Goal: Task Accomplishment & Management: Complete application form

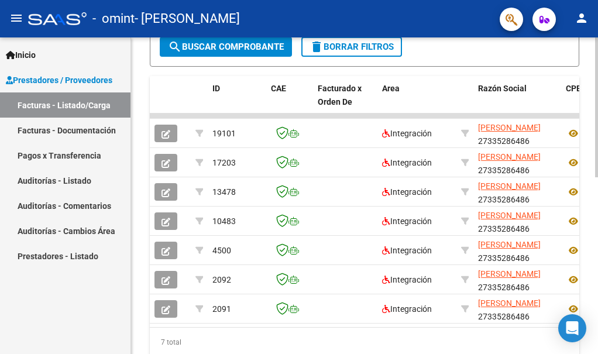
scroll to position [356, 0]
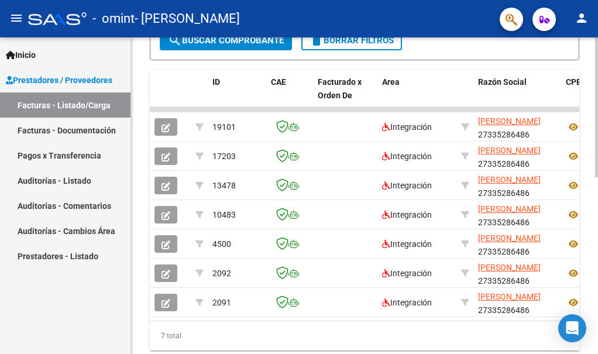
click at [597, 283] on html "menu - omint - [PERSON_NAME] person Inicio Instructivos Contacto OS Prestadores…" at bounding box center [299, 177] width 598 height 354
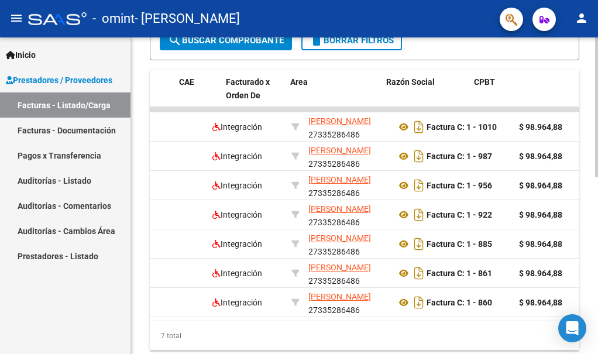
scroll to position [0, 0]
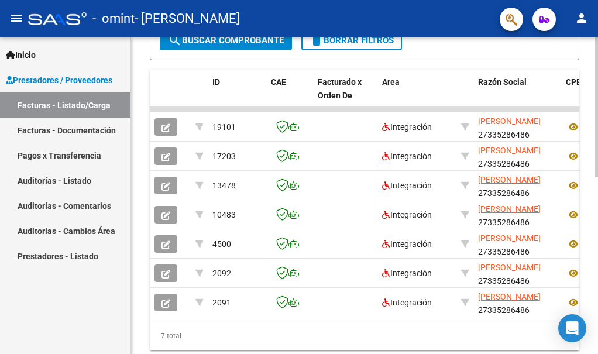
click at [594, 50] on div "Video tutorial PRESTADORES -> Listado de CPBTs Emitidos por Prestadores / Prove…" at bounding box center [364, 35] width 467 height 706
click at [596, 232] on div at bounding box center [596, 268] width 3 height 140
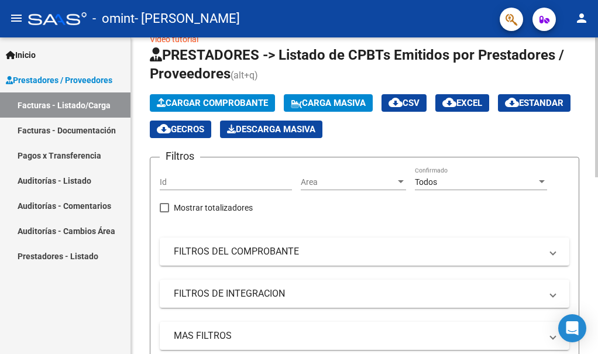
scroll to position [47, 0]
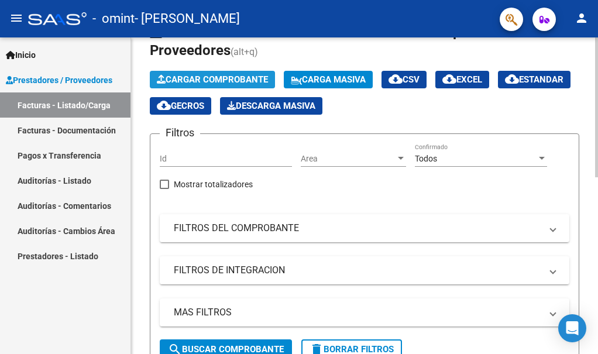
click at [204, 79] on span "Cargar Comprobante" at bounding box center [212, 79] width 111 height 11
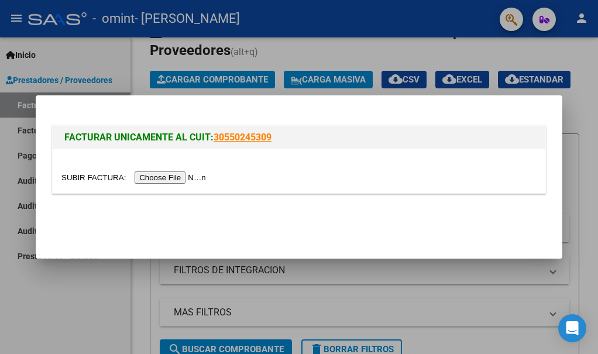
click at [167, 176] on input "file" at bounding box center [135, 177] width 148 height 12
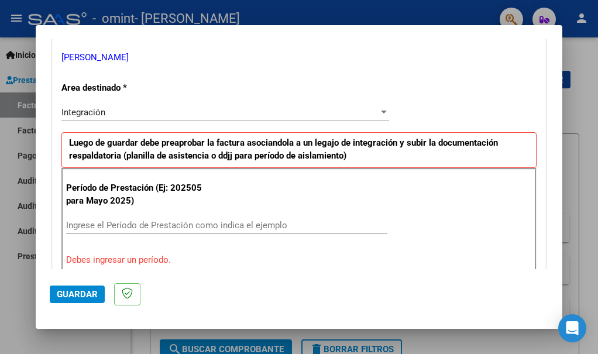
scroll to position [237, 0]
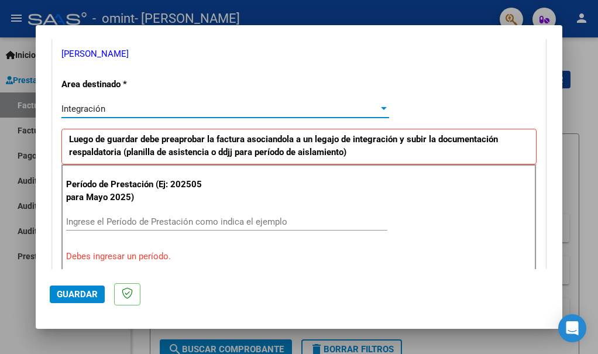
click at [381, 110] on div at bounding box center [384, 108] width 6 height 3
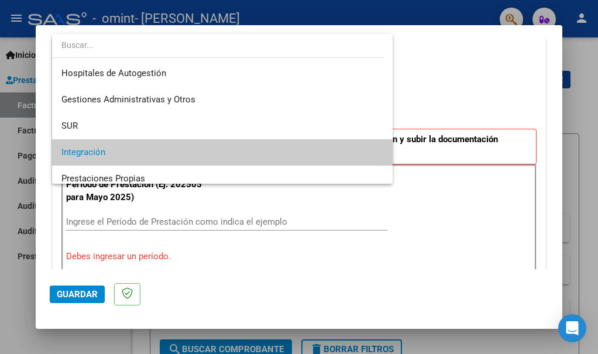
scroll to position [44, 0]
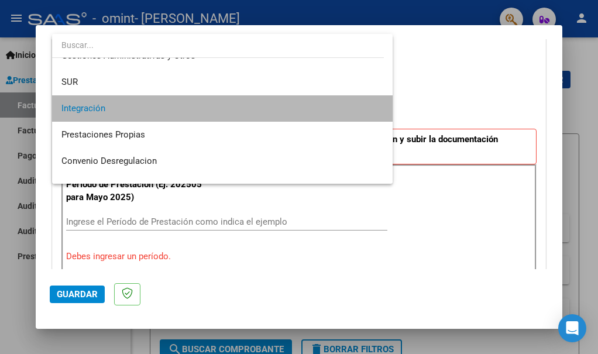
click at [380, 110] on mat-option "Integración" at bounding box center [222, 108] width 341 height 26
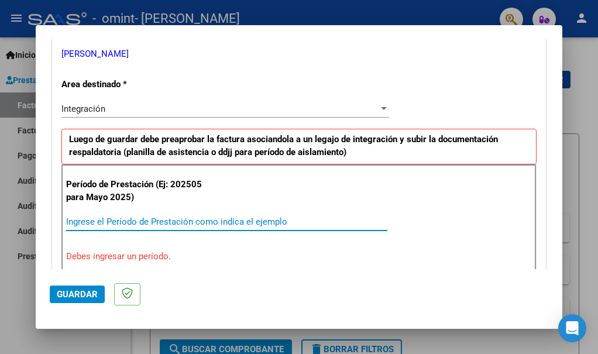
click at [160, 220] on input "Ingrese el Período de Prestación como indica el ejemplo" at bounding box center [226, 221] width 321 height 11
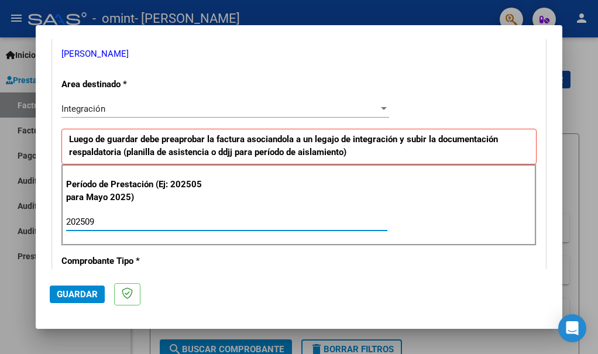
type input "202509"
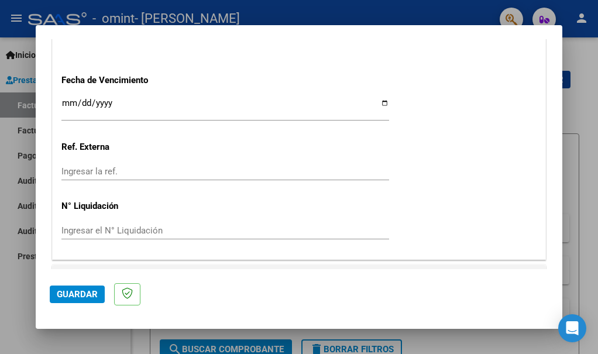
scroll to position [836, 0]
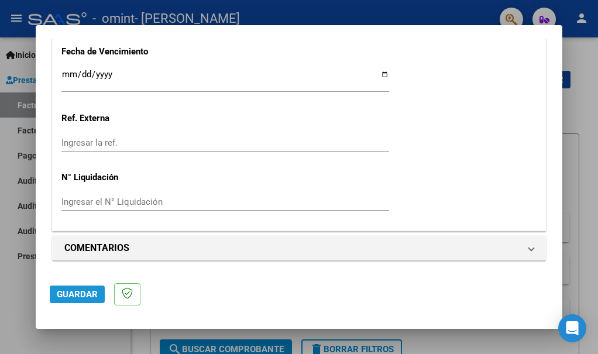
click at [70, 297] on span "Guardar" at bounding box center [77, 294] width 41 height 11
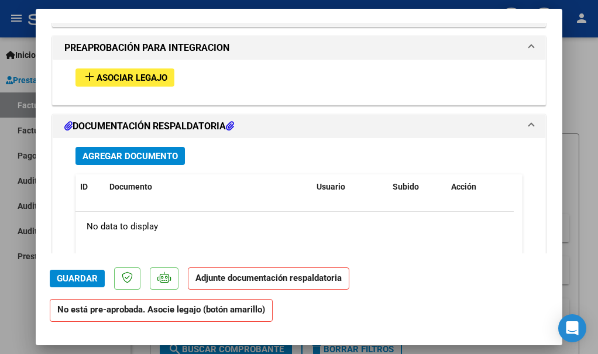
scroll to position [1032, 0]
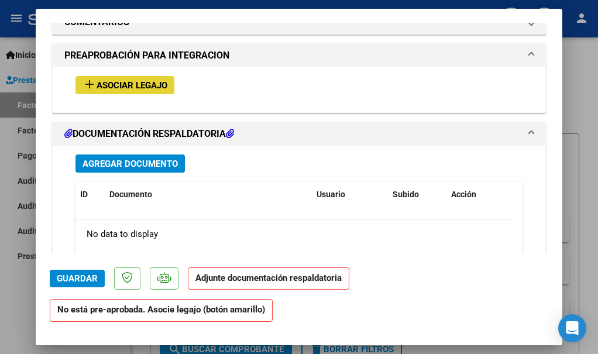
click at [132, 90] on span "Asociar Legajo" at bounding box center [132, 85] width 71 height 11
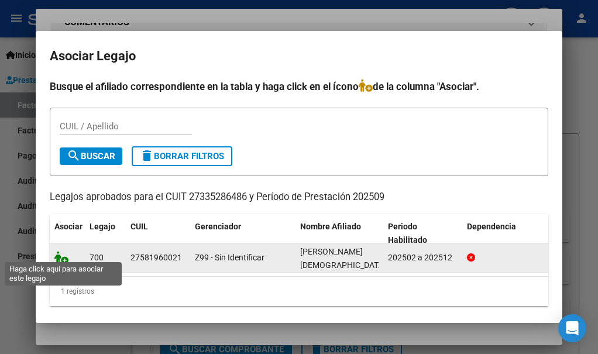
click at [62, 255] on icon at bounding box center [61, 257] width 14 height 13
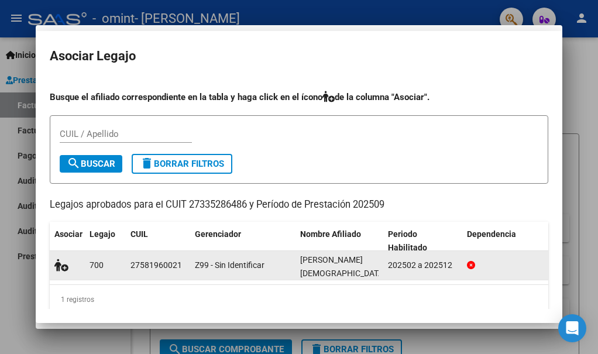
scroll to position [1063, 0]
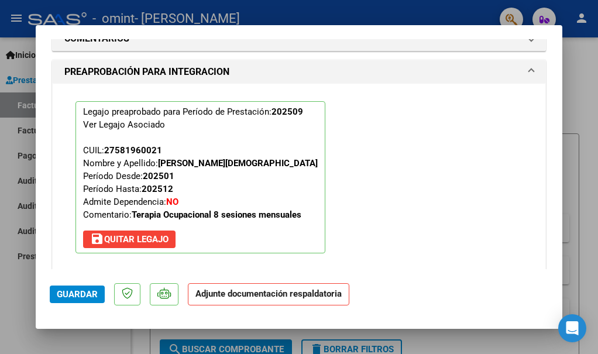
click at [250, 292] on strong "Adjunte documentación respaldatoria" at bounding box center [268, 293] width 146 height 11
click at [90, 297] on span "Guardar" at bounding box center [77, 294] width 41 height 11
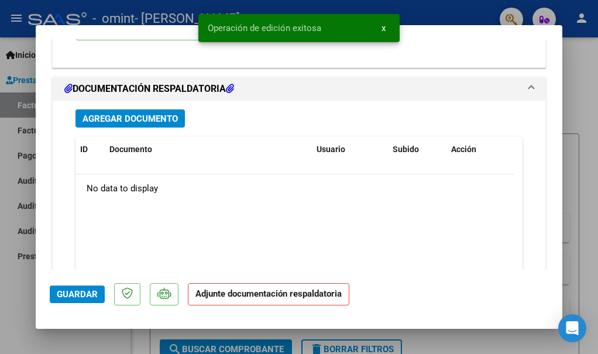
scroll to position [1267, 0]
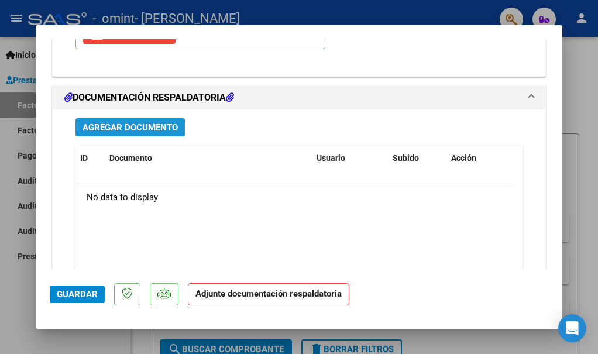
click at [150, 131] on span "Agregar Documento" at bounding box center [129, 127] width 95 height 11
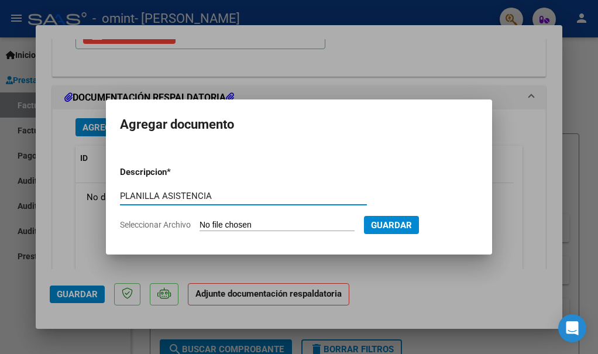
type input "PLANILLA ASISTENCIA"
click at [245, 229] on input "Seleccionar Archivo" at bounding box center [277, 225] width 155 height 11
type input "C:\fakepath\sept [PERSON_NAME].pdf"
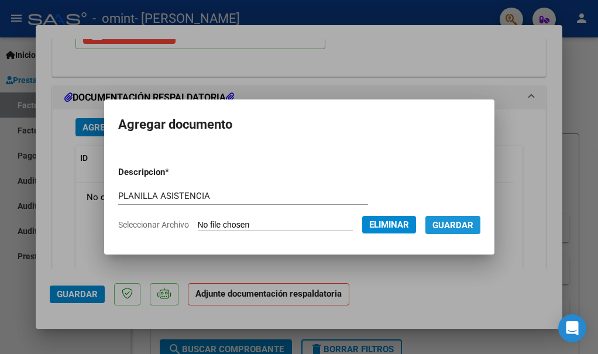
click at [465, 220] on span "Guardar" at bounding box center [452, 225] width 41 height 11
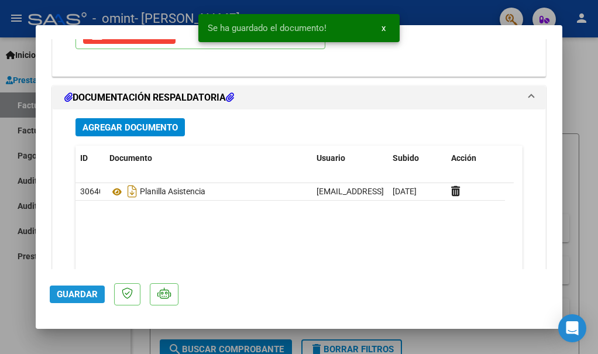
click at [84, 289] on span "Guardar" at bounding box center [77, 294] width 41 height 11
click at [587, 78] on div at bounding box center [299, 177] width 598 height 354
type input "$ 0,00"
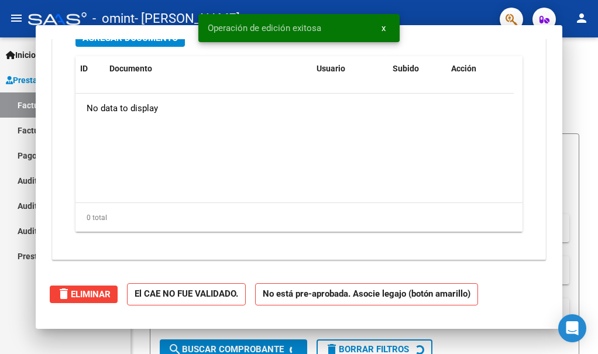
scroll to position [1126, 0]
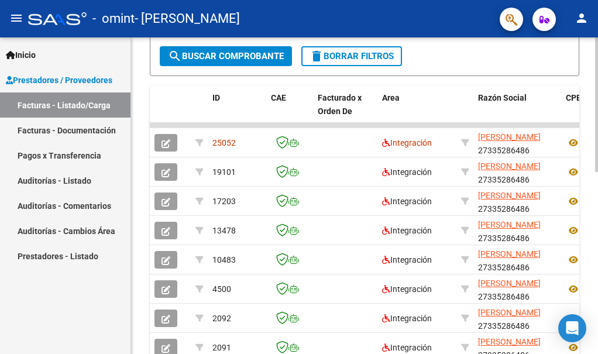
click at [597, 249] on div at bounding box center [596, 252] width 3 height 135
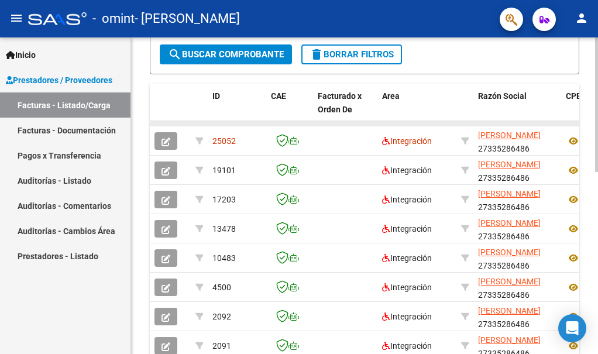
drag, startPoint x: 423, startPoint y: 121, endPoint x: 522, endPoint y: 123, distance: 99.5
